Goal: Transaction & Acquisition: Purchase product/service

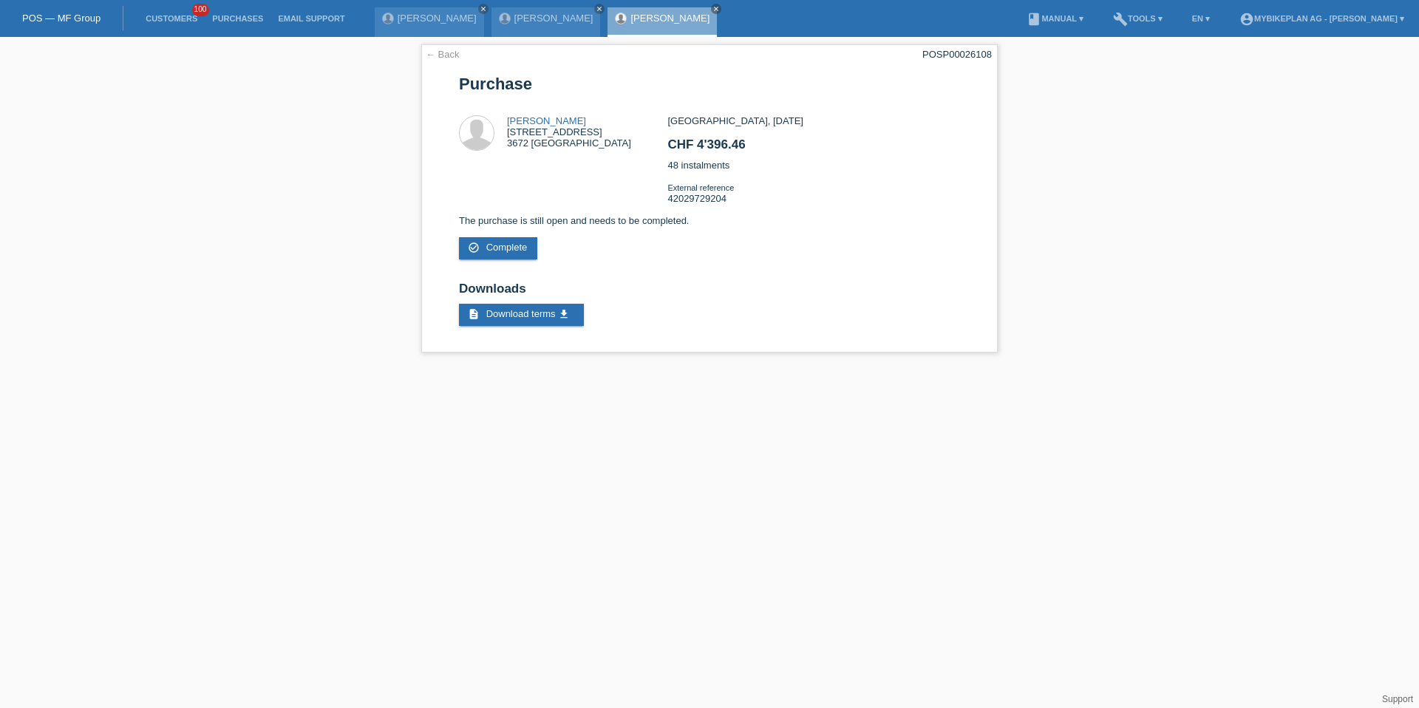
click at [184, 30] on li "Customers 100" at bounding box center [171, 19] width 67 height 38
click at [182, 27] on li "Customers 100" at bounding box center [171, 19] width 67 height 38
click at [171, 22] on link "Customers" at bounding box center [171, 18] width 67 height 9
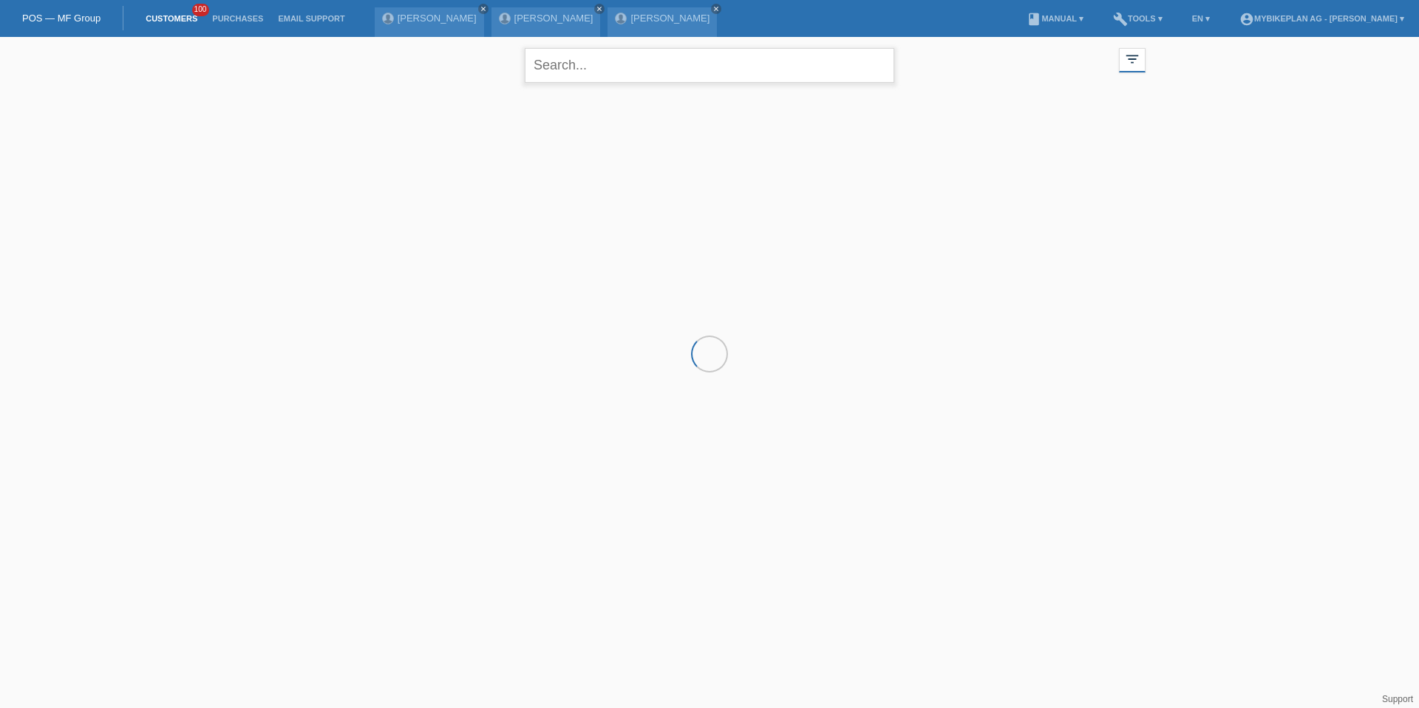
click at [786, 69] on input "text" at bounding box center [710, 65] width 370 height 35
paste input "Ouahid"
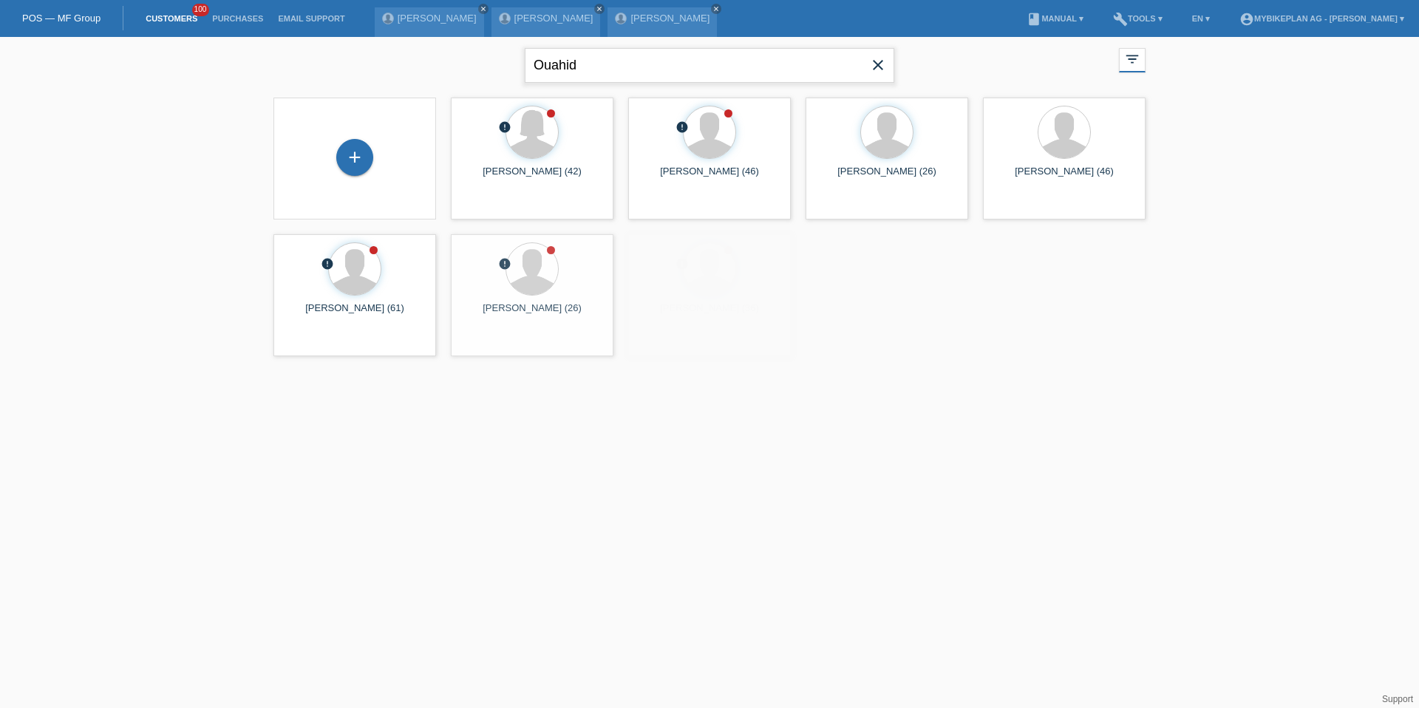
type input "Ouahid"
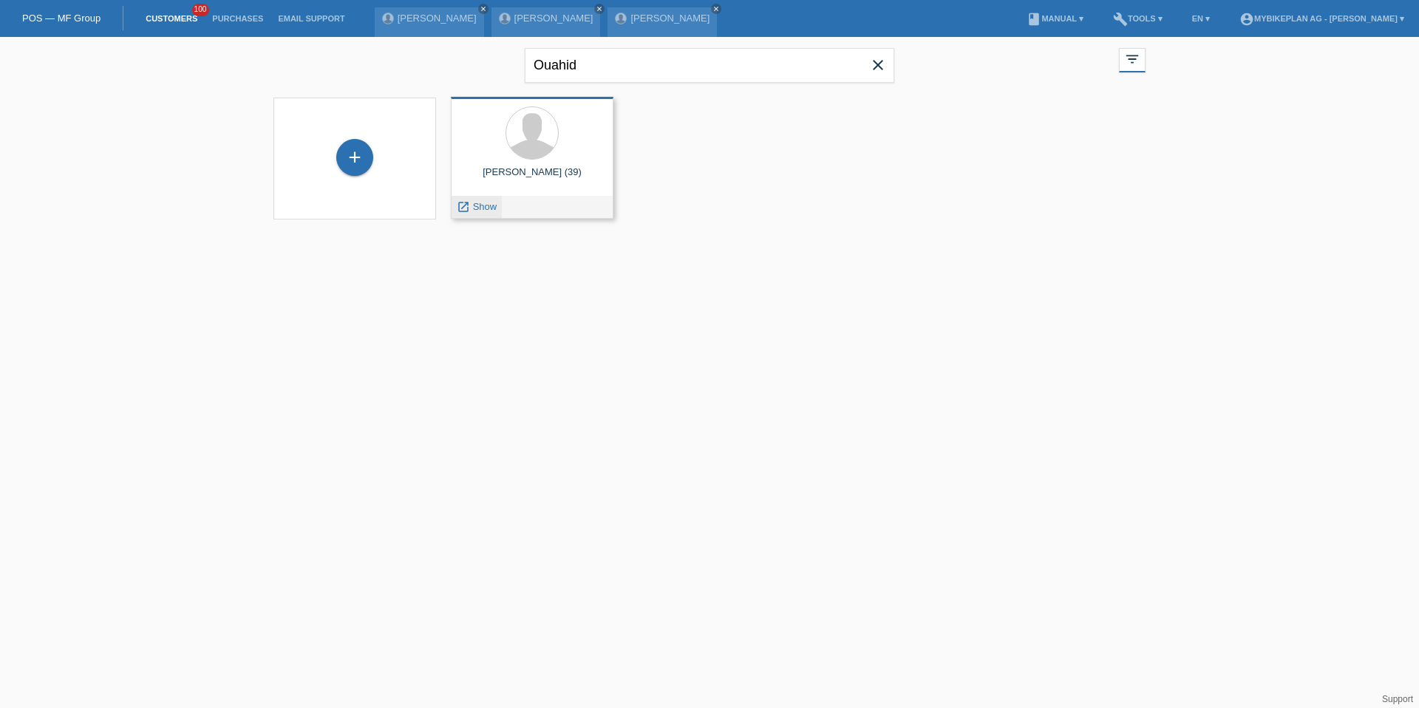
click at [480, 212] on div "launch Show" at bounding box center [477, 207] width 50 height 22
click at [473, 194] on div "Ouahid Imoula (39) launch Show" at bounding box center [532, 158] width 163 height 122
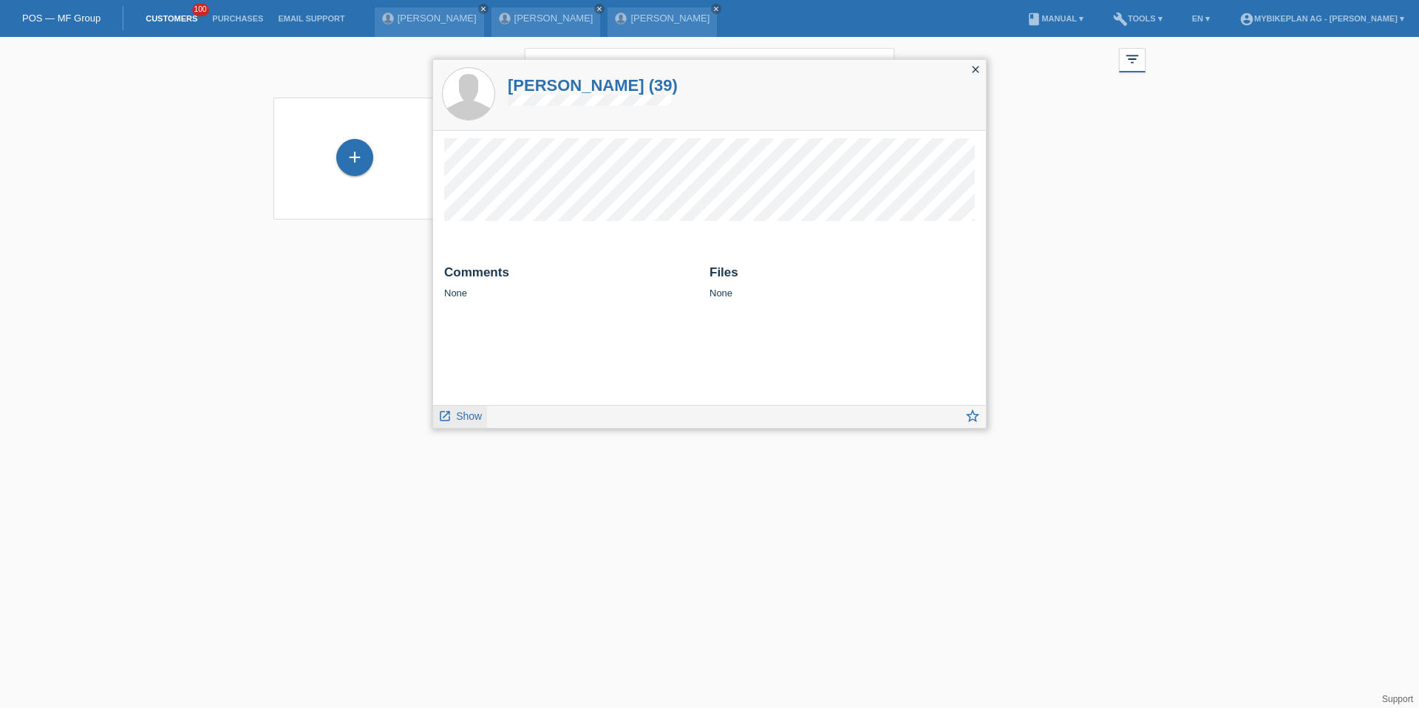
click at [469, 424] on link "launch Show" at bounding box center [460, 415] width 44 height 18
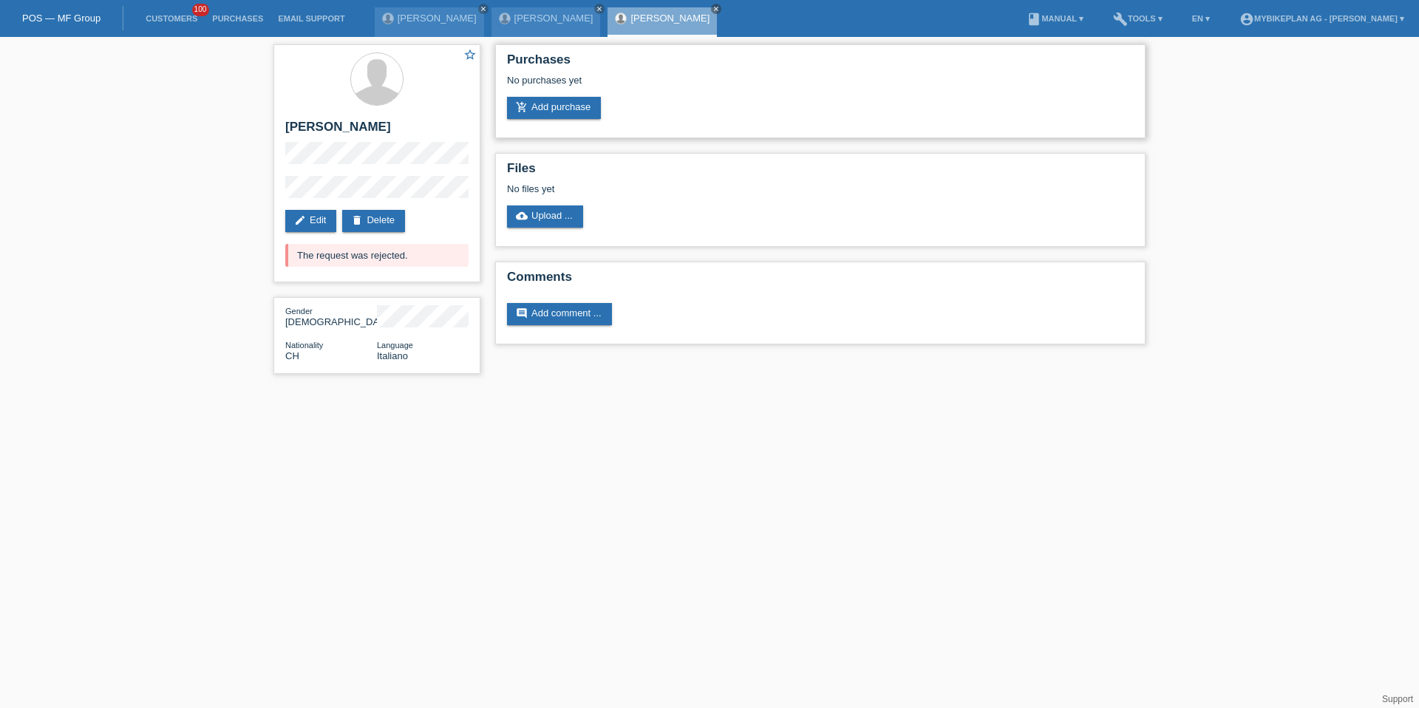
click at [576, 86] on div "No purchases yet" at bounding box center [820, 86] width 627 height 22
click at [576, 103] on link "add_shopping_cart Add purchase" at bounding box center [554, 108] width 94 height 22
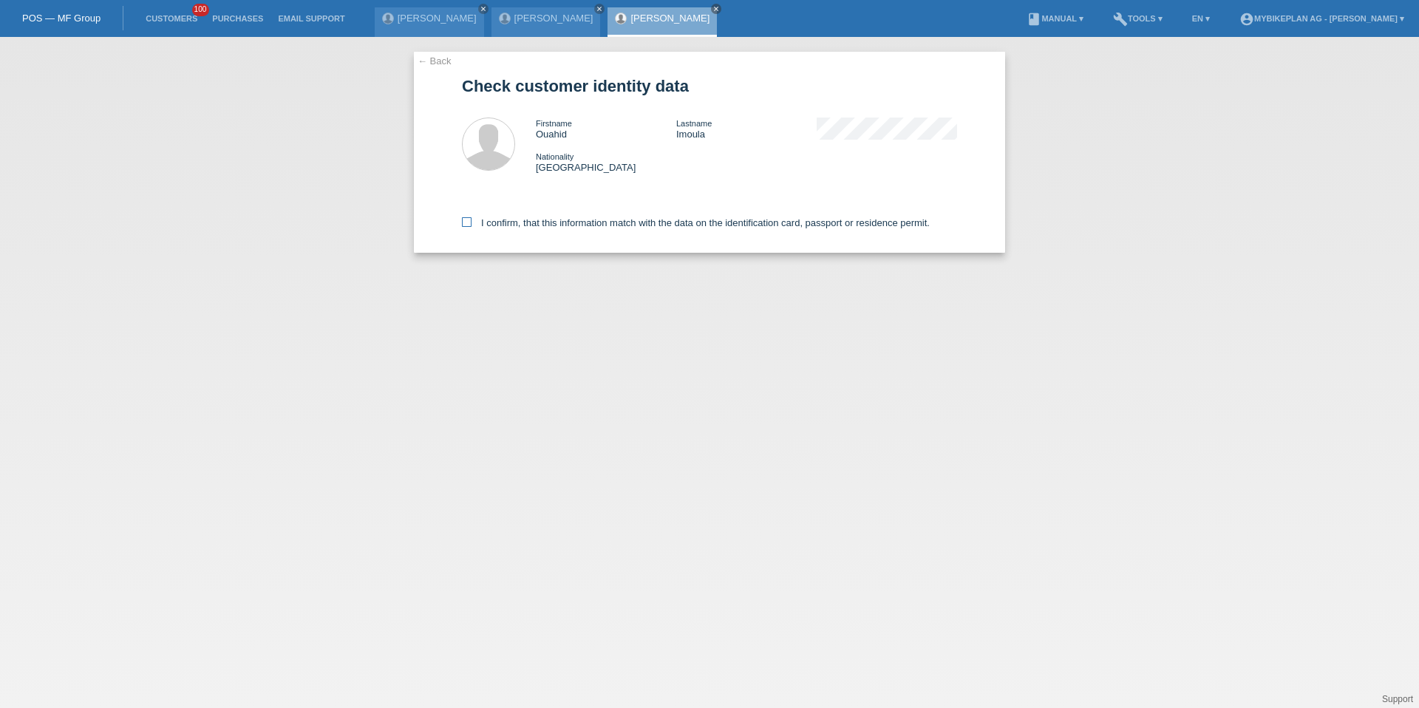
click at [612, 218] on label "I confirm, that this information match with the data on the identification card…" at bounding box center [696, 222] width 468 height 11
click at [472, 218] on input "I confirm, that this information match with the data on the identification card…" at bounding box center [467, 222] width 10 height 10
checkbox input "true"
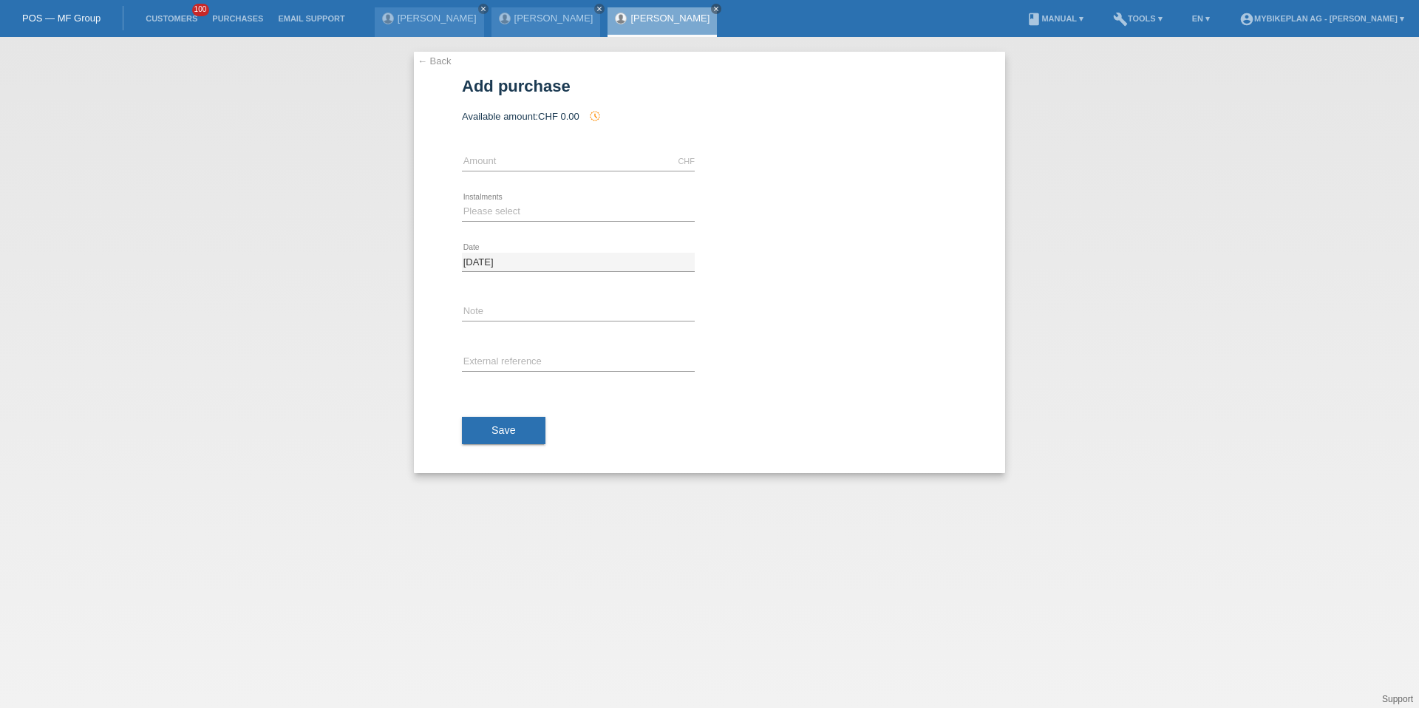
click at [565, 171] on icon at bounding box center [578, 171] width 233 height 1
click at [566, 163] on input "text" at bounding box center [578, 161] width 233 height 18
type input "6999.00"
click at [497, 210] on select "Please select 6 instalments 12 instalments 18 instalments 24 instalments 36 ins…" at bounding box center [578, 212] width 233 height 18
select select "488"
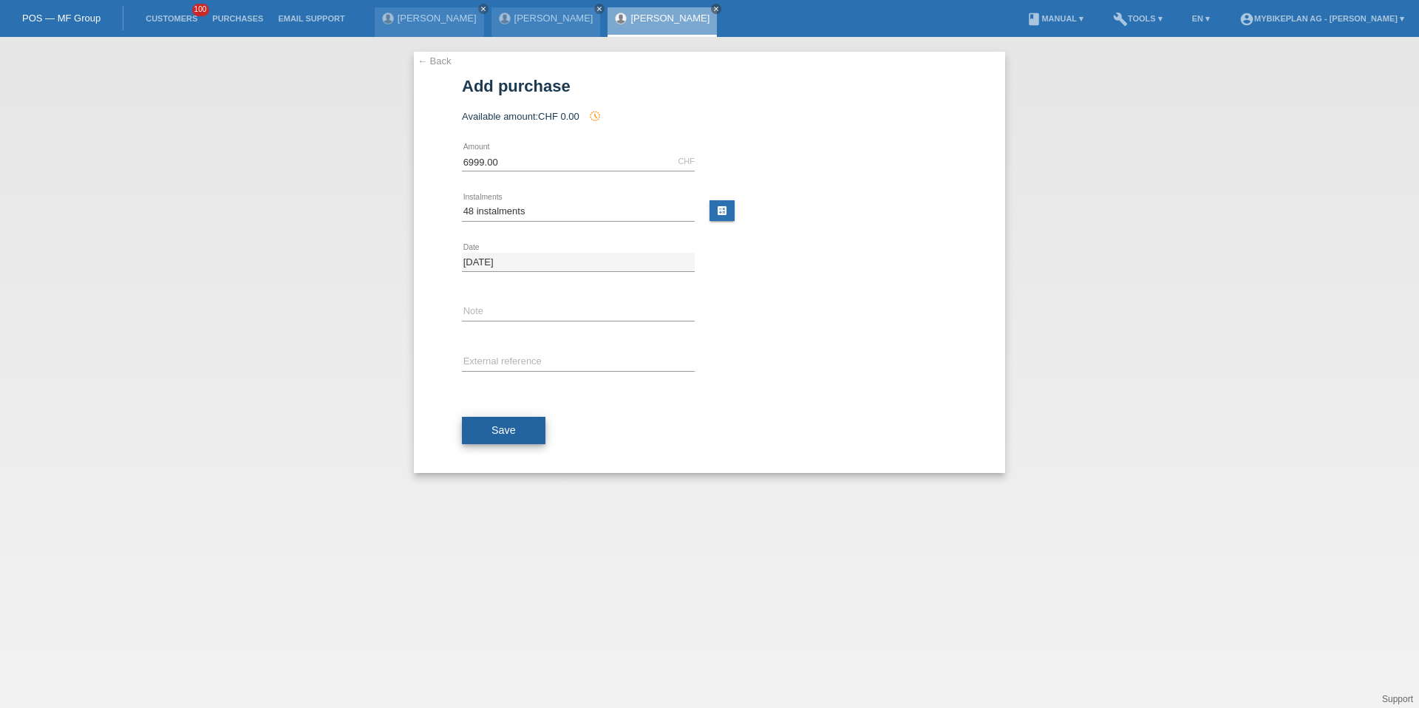
click at [512, 428] on span "Save" at bounding box center [504, 430] width 24 height 12
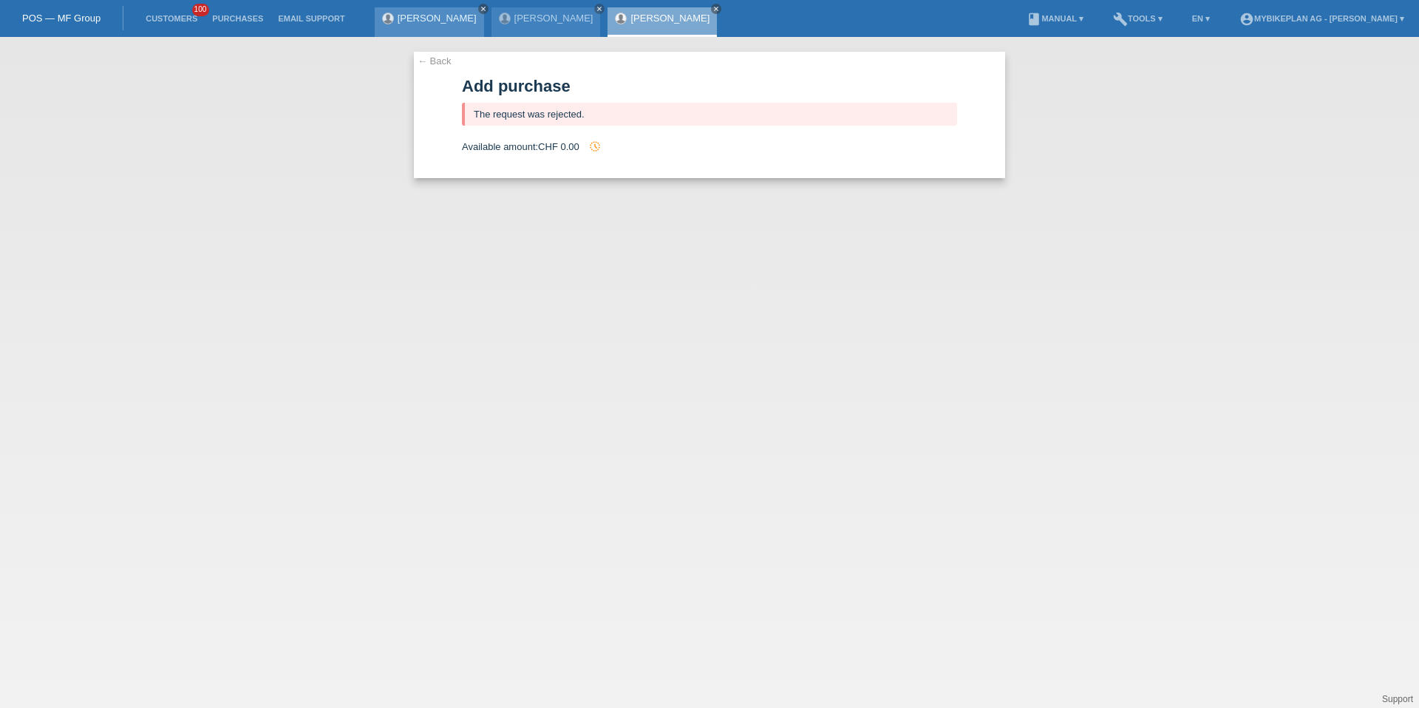
click at [480, 8] on icon "close" at bounding box center [483, 8] width 7 height 7
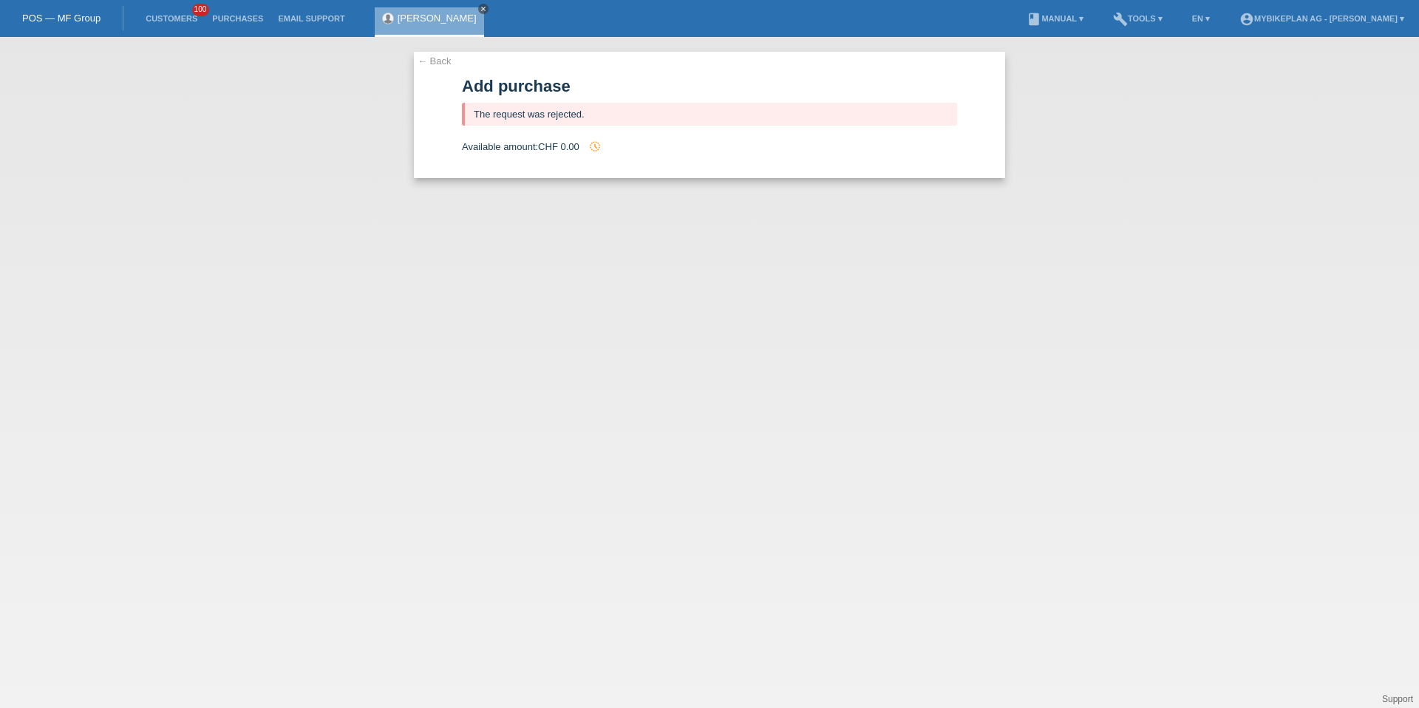
click at [480, 8] on icon "close" at bounding box center [483, 8] width 7 height 7
click at [171, 18] on link "Customers" at bounding box center [171, 18] width 67 height 9
